Goal: Information Seeking & Learning: Get advice/opinions

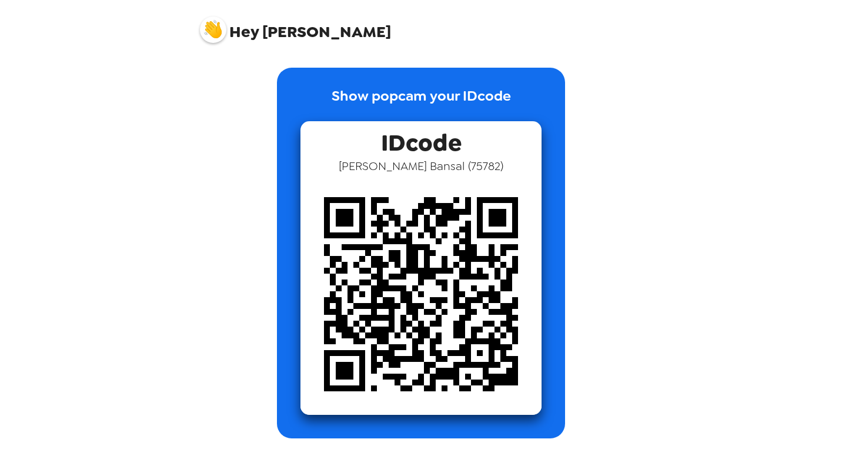
click at [218, 33] on img at bounding box center [213, 29] width 26 height 26
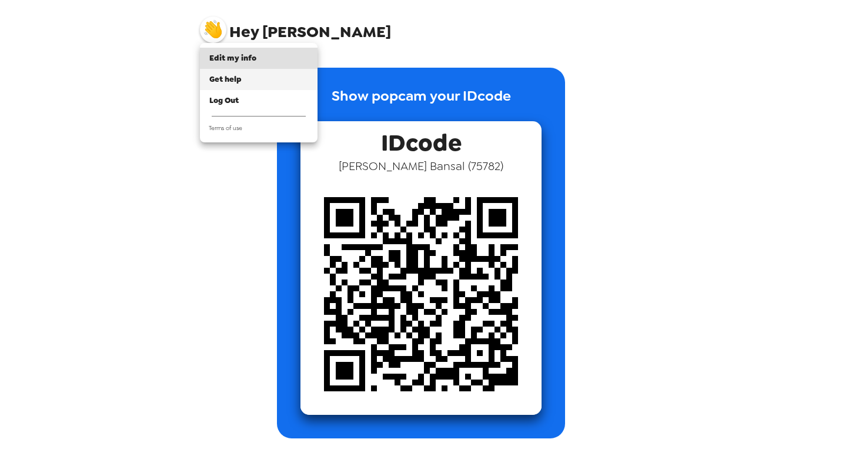
click at [234, 75] on span "Get help" at bounding box center [225, 79] width 32 height 10
click at [271, 31] on div at bounding box center [421, 234] width 842 height 469
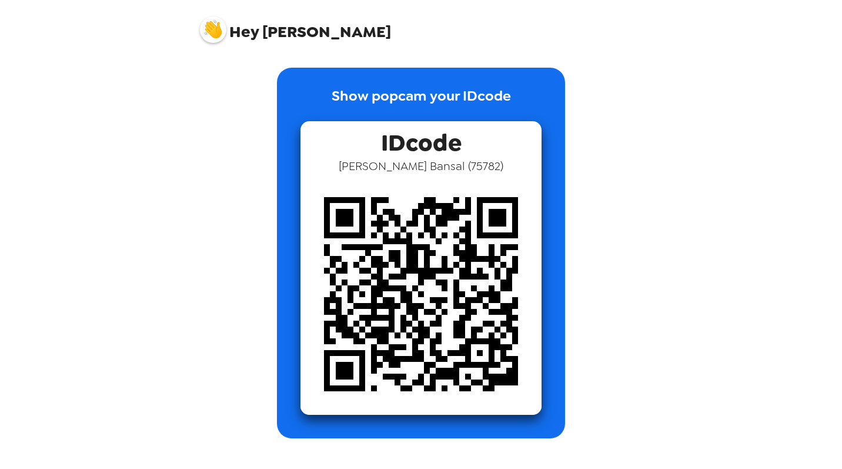
click at [212, 35] on img at bounding box center [213, 29] width 26 height 26
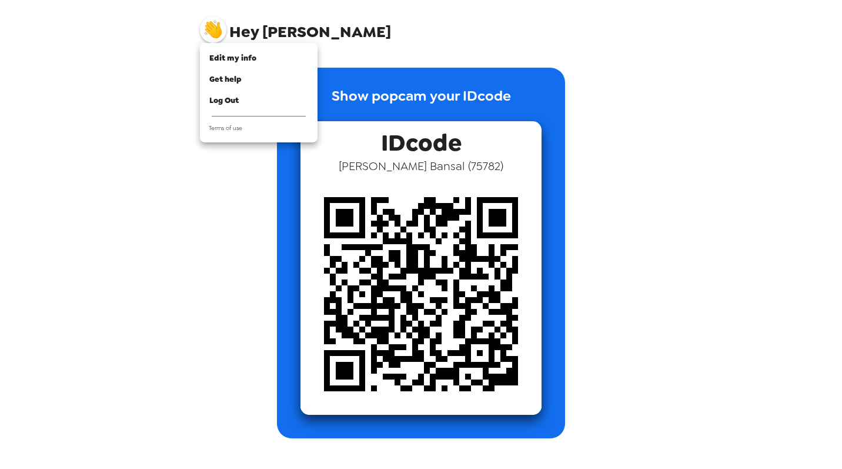
click at [536, 19] on div at bounding box center [421, 234] width 842 height 469
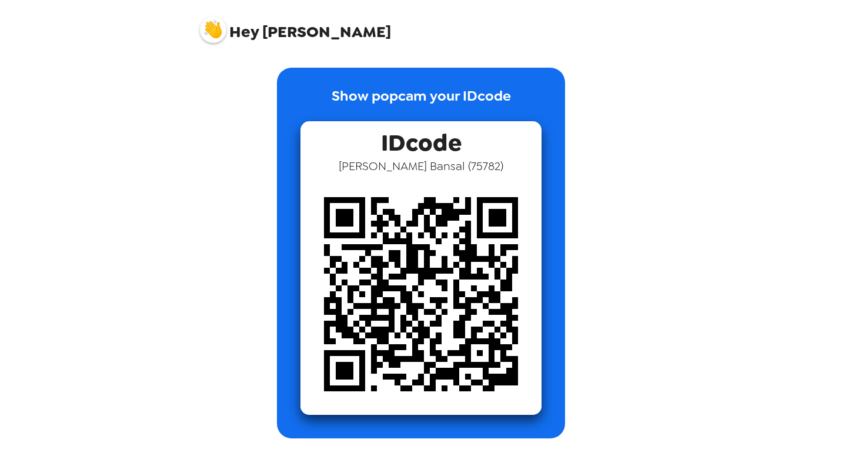
click at [205, 29] on img at bounding box center [213, 29] width 26 height 26
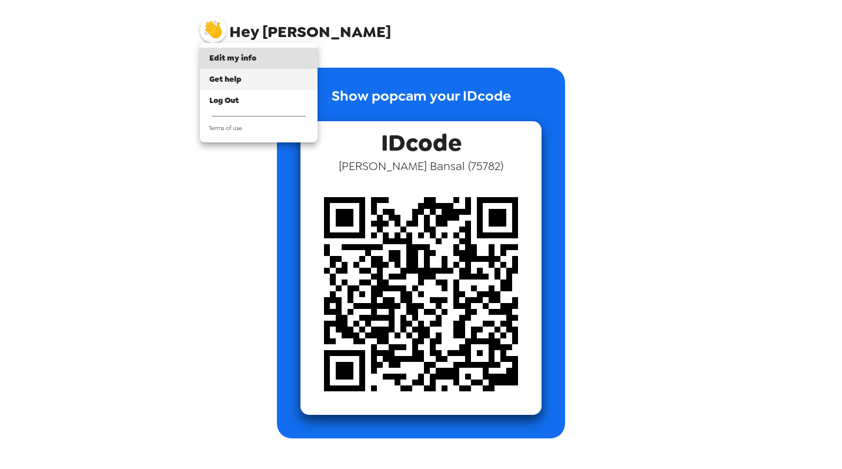
click at [221, 72] on li "Get help" at bounding box center [259, 79] width 118 height 21
click at [147, 127] on div at bounding box center [421, 234] width 842 height 469
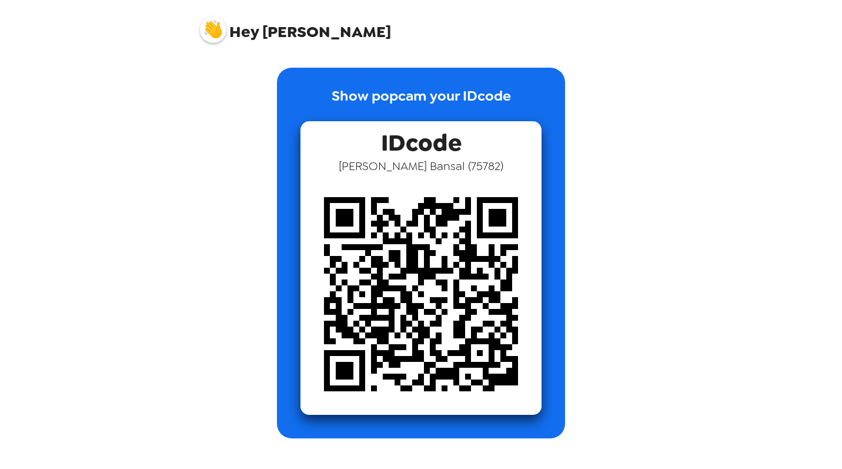
click at [389, 261] on img at bounding box center [421, 294] width 241 height 241
